Goal: Information Seeking & Learning: Learn about a topic

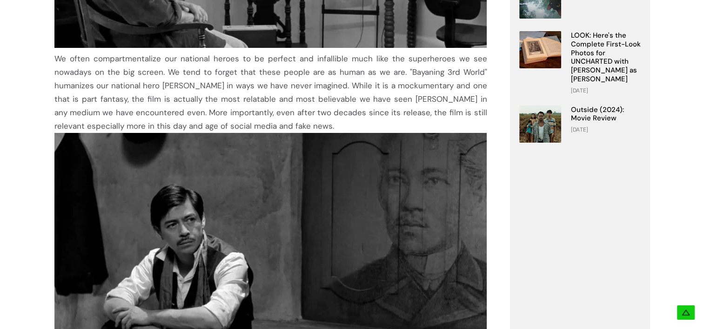
scroll to position [349, 0]
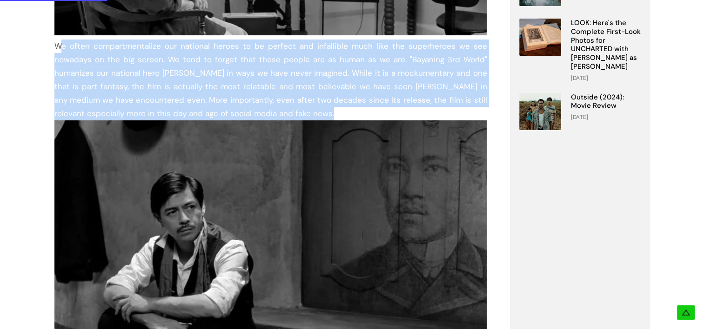
drag, startPoint x: 52, startPoint y: 73, endPoint x: 257, endPoint y: 159, distance: 222.3
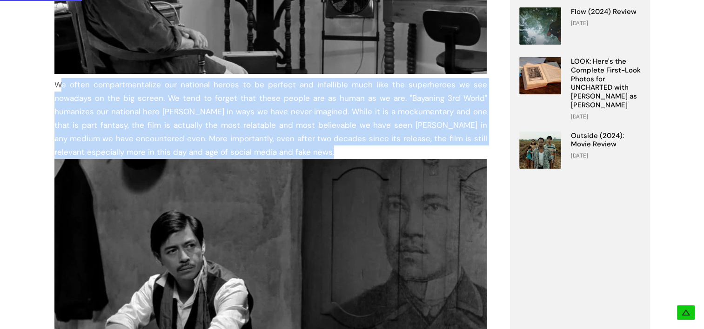
scroll to position [310, 0]
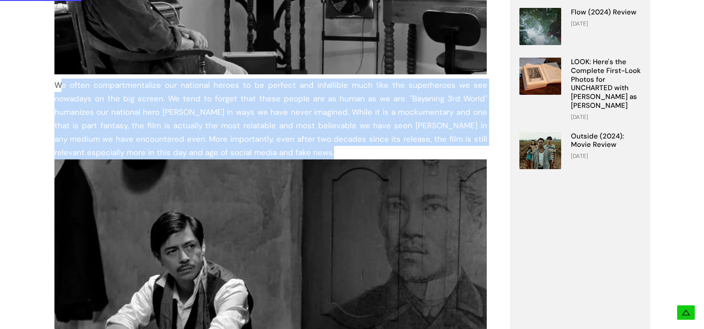
copy div "We often compartmentalize our national heroes to be perfect and infallible much…"
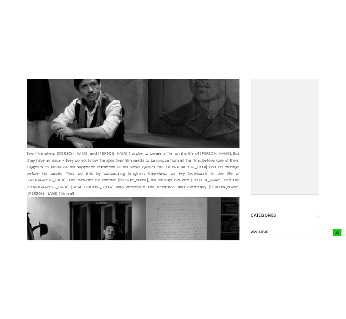
scroll to position [660, 0]
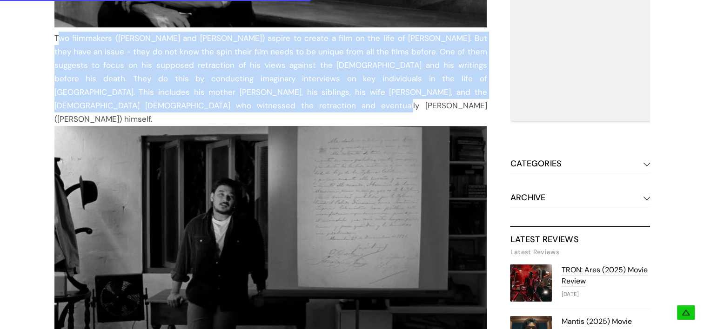
drag, startPoint x: 50, startPoint y: 69, endPoint x: 154, endPoint y: 143, distance: 127.7
click at [154, 143] on div "We often compartmentalize our national heroes to be perfect and infallible much…" at bounding box center [352, 266] width 651 height 1519
copy div "Two filmmakers ([PERSON_NAME] and [PERSON_NAME]) aspire to create a film on the…"
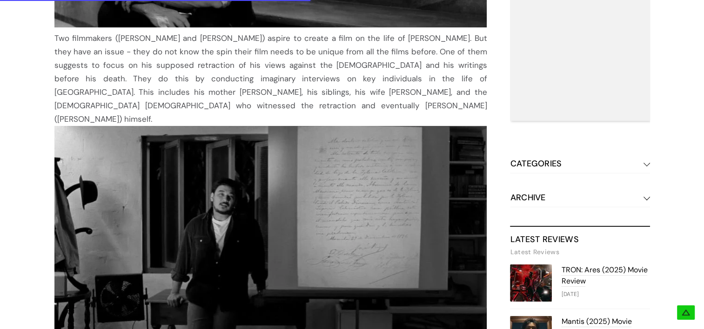
click at [571, 195] on div "POPULAR WATCH: MMFF 2019 Entry CULION Trailer [DATE] One of 2024's Terrifying F…" at bounding box center [580, 15] width 140 height 1017
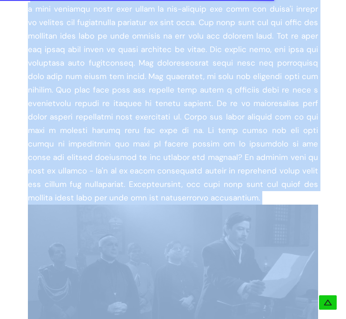
scroll to position [910, 0]
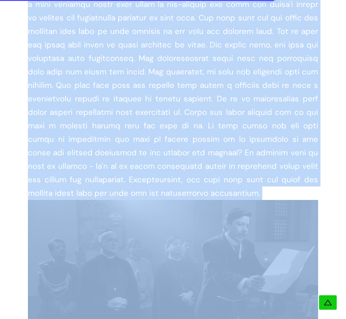
drag, startPoint x: 26, startPoint y: 101, endPoint x: 147, endPoint y: 164, distance: 136.7
copy div ""Bayaning 3rd World" is such a unique film that it really hits hard. It has a v…"
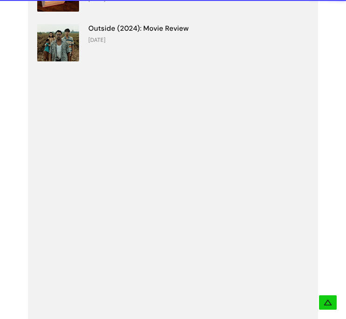
scroll to position [1805, 0]
